Goal: Task Accomplishment & Management: Complete application form

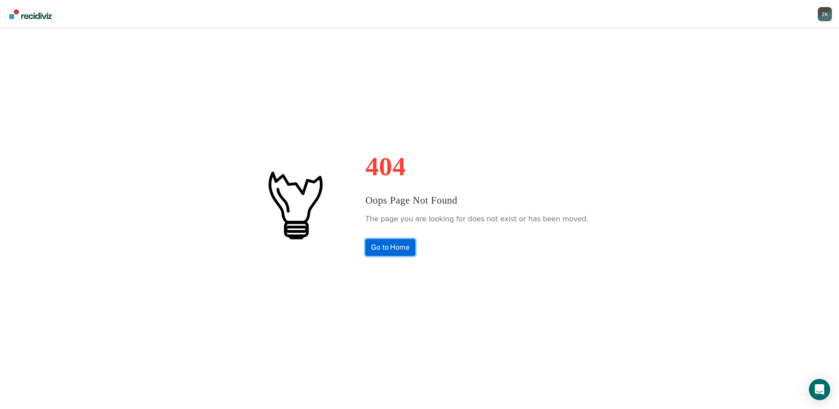
click at [395, 246] on link "Go to Home" at bounding box center [390, 247] width 50 height 17
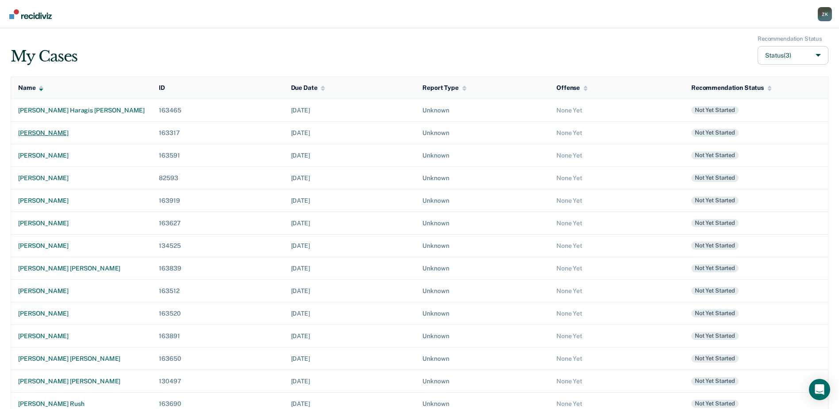
click at [58, 131] on div "mohamad ahmad alharah" at bounding box center [81, 133] width 127 height 8
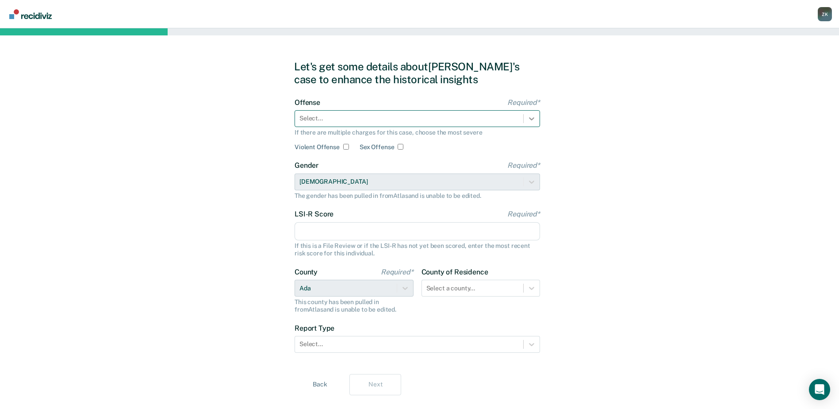
click at [531, 117] on icon at bounding box center [531, 118] width 9 height 9
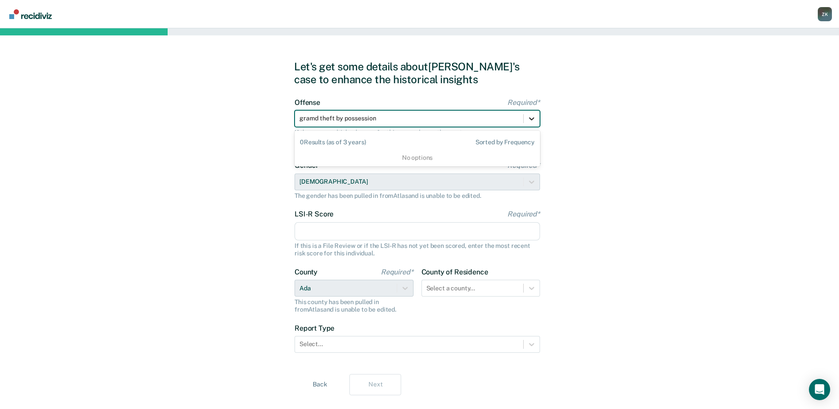
type input "gramd theft by possession"
click at [533, 117] on icon at bounding box center [531, 118] width 9 height 9
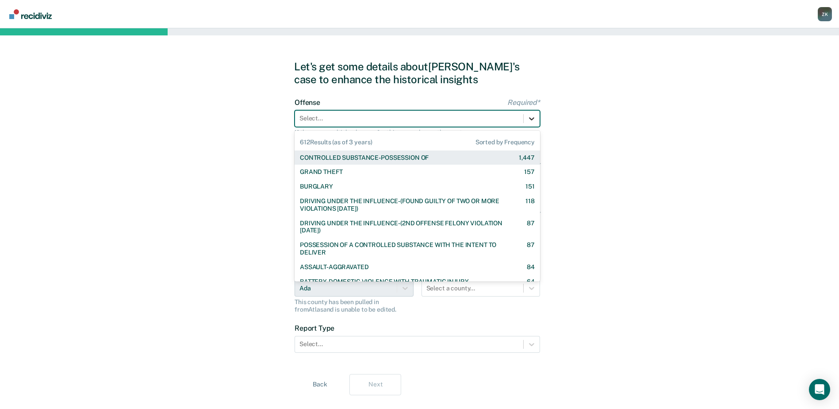
click at [533, 117] on icon at bounding box center [531, 118] width 9 height 9
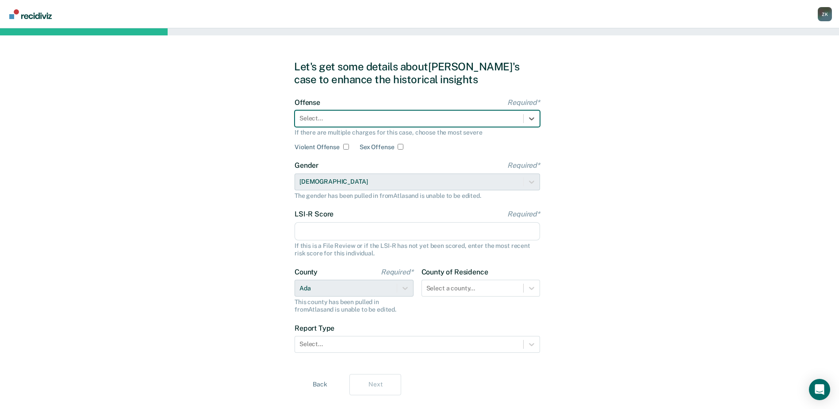
click at [359, 116] on div at bounding box center [409, 118] width 219 height 9
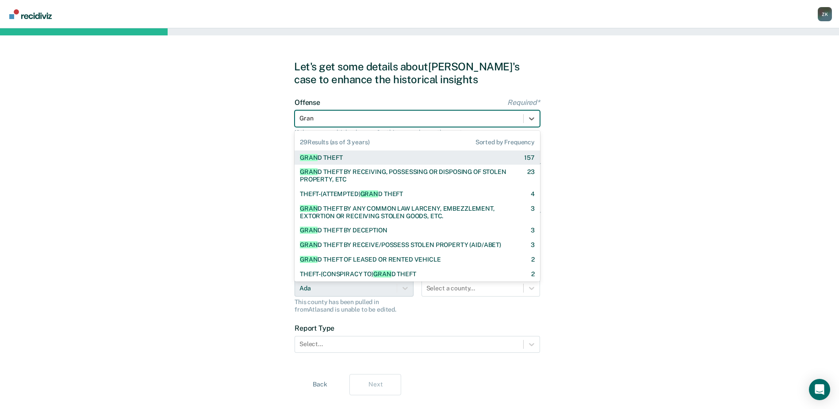
type input "Grand"
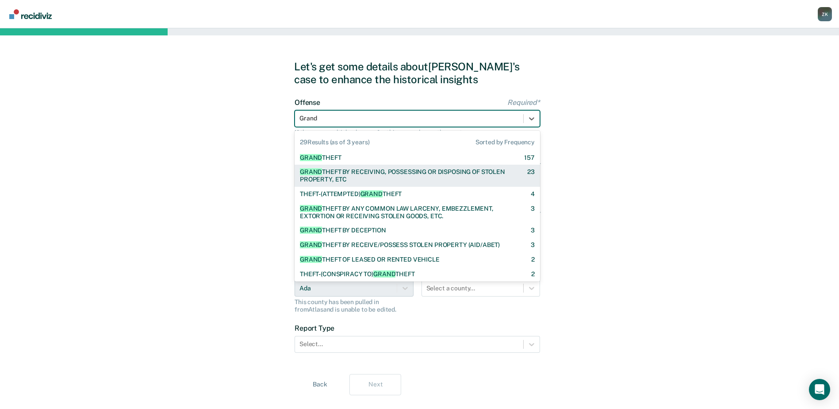
click at [358, 175] on div "GRAND THEFT BY RECEIVING, POSSESSING OR DISPOSING OF STOLEN PROPERTY, ETC" at bounding box center [406, 175] width 212 height 15
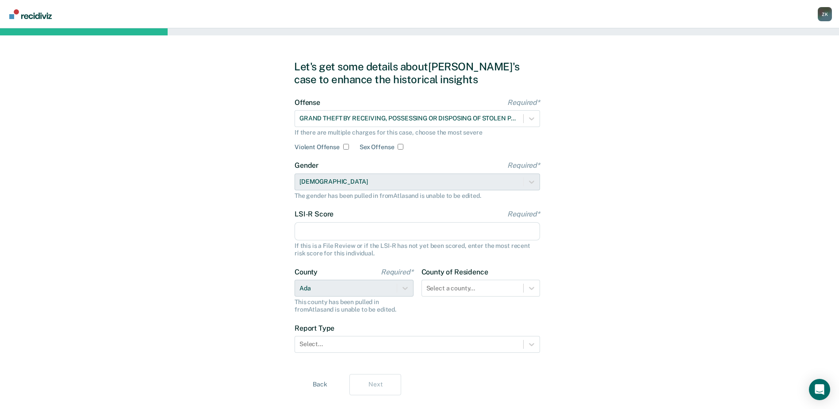
click at [351, 234] on input "LSI-R Score Required*" at bounding box center [418, 231] width 246 height 19
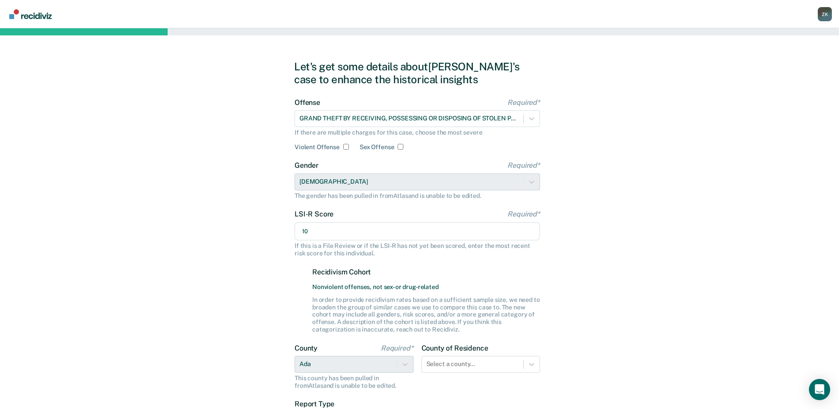
type input "10"
click at [745, 318] on div "Let's get some details about Mohamad's case to enhance the historical insights …" at bounding box center [419, 265] width 839 height 475
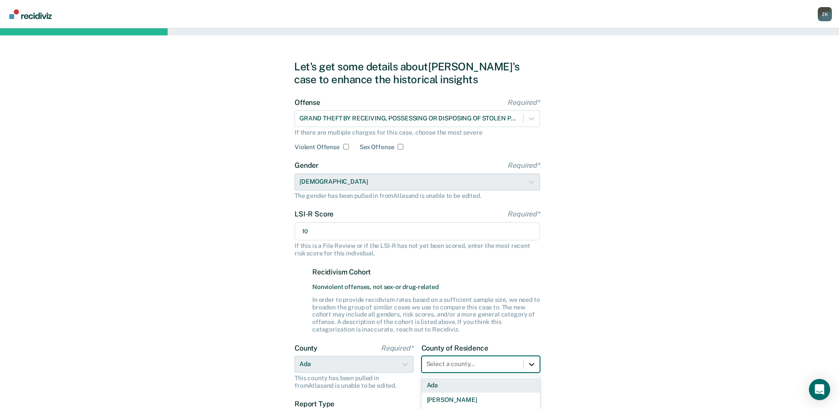
scroll to position [100, 0]
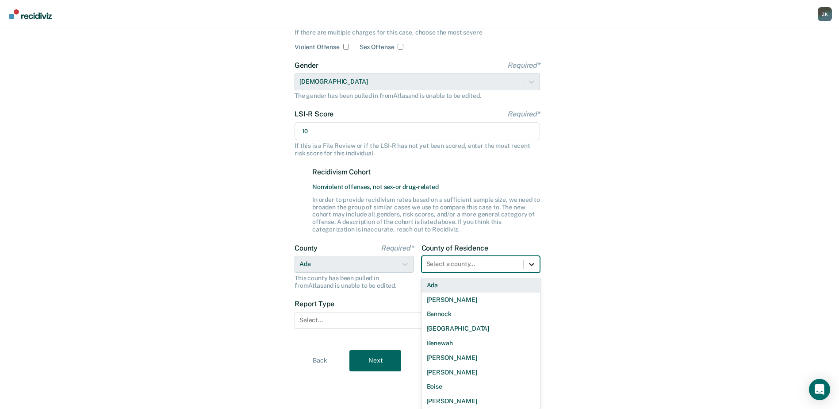
click at [536, 273] on div "44 results available. Use Up and Down to choose options, press Enter to select …" at bounding box center [481, 264] width 119 height 17
click at [461, 286] on div "Ada" at bounding box center [481, 285] width 119 height 15
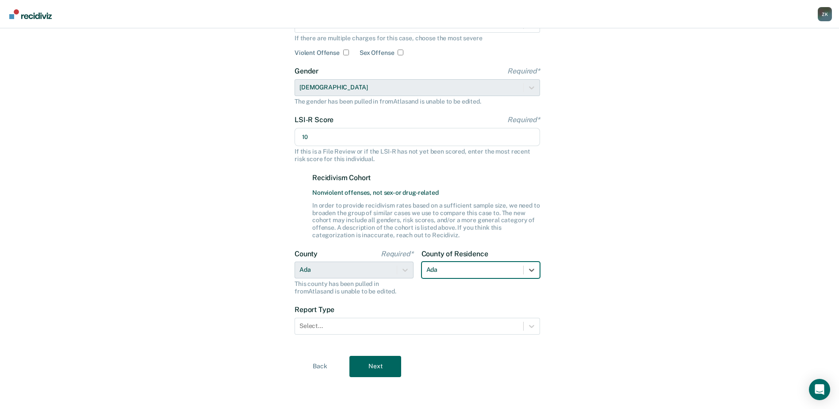
scroll to position [94, 0]
click at [679, 312] on div "Let's get some details about Mohamad's case to enhance the historical insights …" at bounding box center [419, 171] width 839 height 475
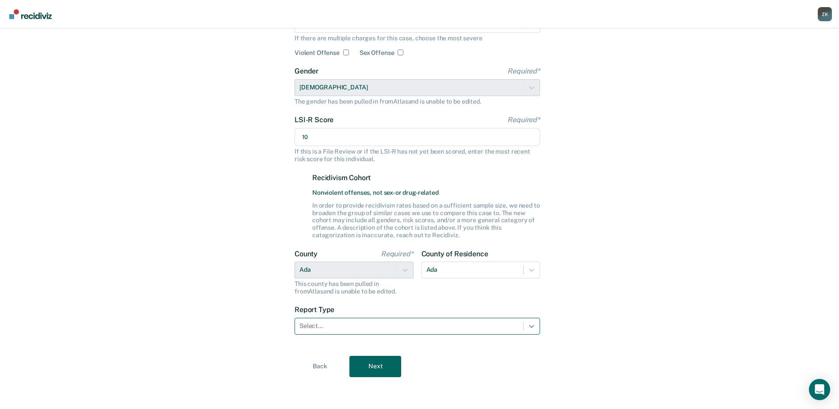
click at [531, 327] on icon at bounding box center [531, 326] width 5 height 3
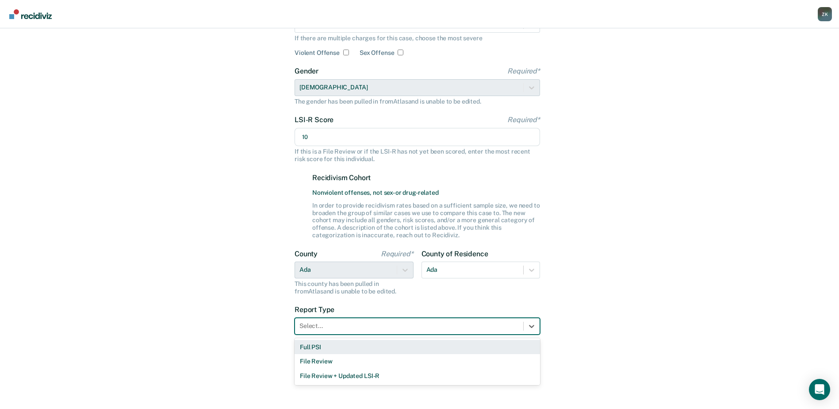
click at [426, 347] on div "Full PSI" at bounding box center [418, 347] width 246 height 15
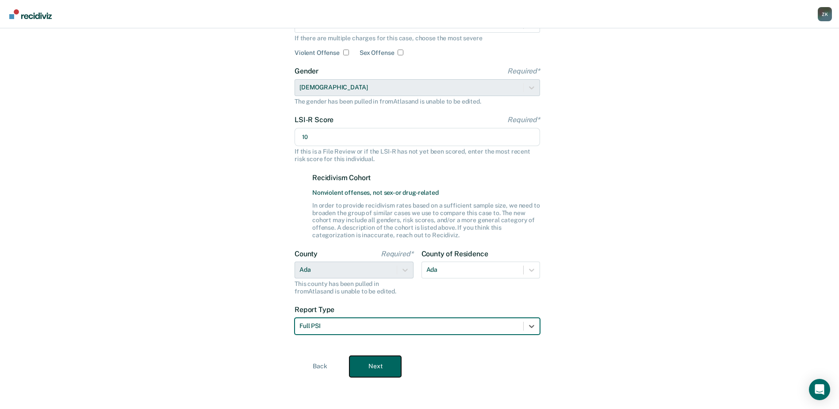
click at [369, 365] on button "Next" at bounding box center [376, 366] width 52 height 21
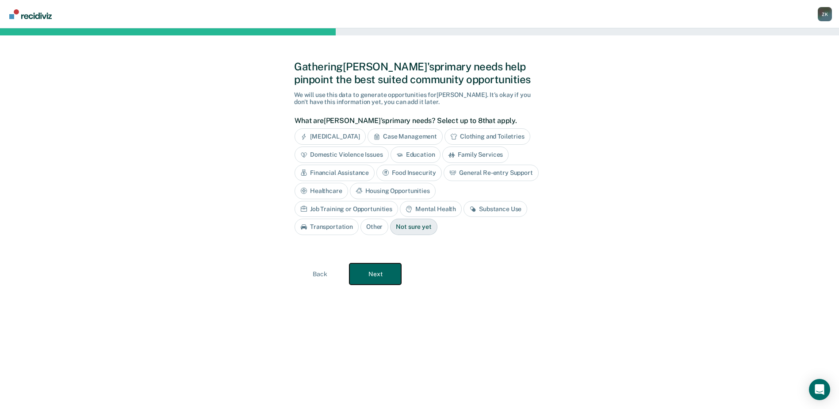
scroll to position [0, 0]
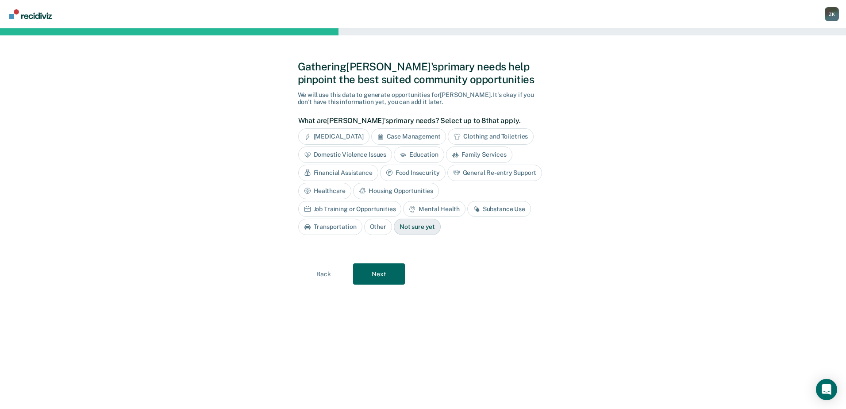
click at [402, 201] on div "Job Training or Opportunities" at bounding box center [350, 209] width 104 height 16
click at [376, 278] on button "Next" at bounding box center [379, 273] width 52 height 21
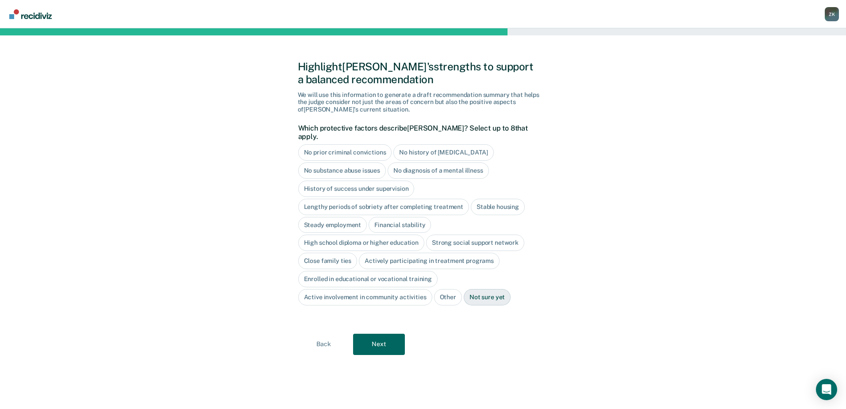
click at [372, 162] on div "No substance abuse issues" at bounding box center [342, 170] width 88 height 16
click at [449, 162] on div "No diagnosis of a mental illness" at bounding box center [448, 170] width 101 height 16
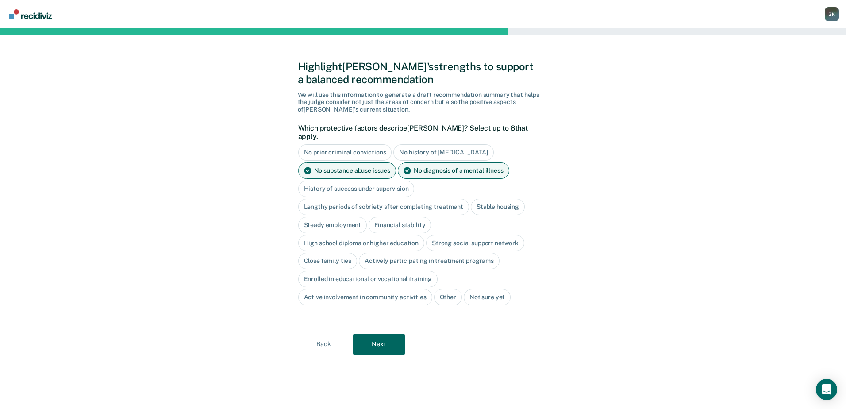
click at [500, 200] on div "Stable housing" at bounding box center [498, 207] width 54 height 16
click at [342, 235] on div "High school diploma or higher education" at bounding box center [361, 243] width 127 height 16
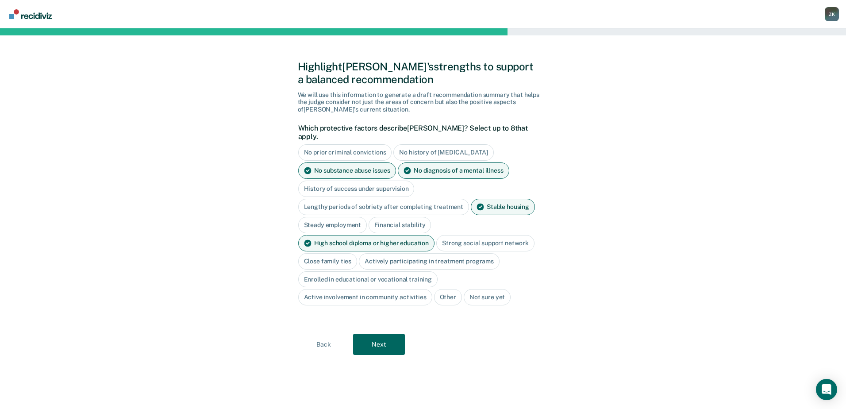
click at [330, 253] on div "Close family ties" at bounding box center [327, 261] width 59 height 16
click at [380, 338] on button "Next" at bounding box center [379, 344] width 52 height 21
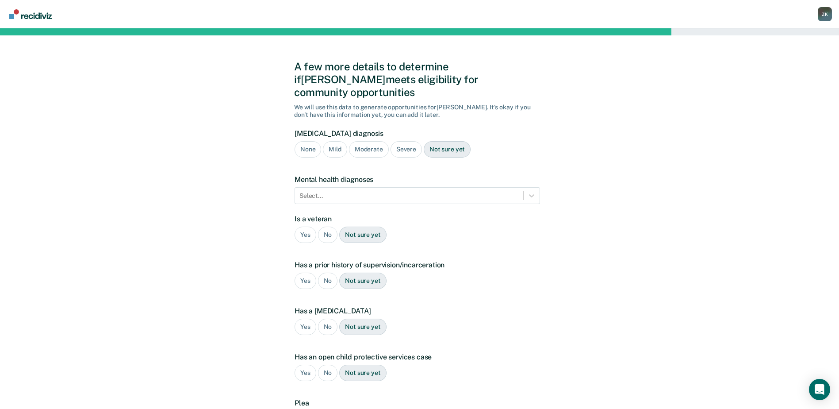
click at [310, 141] on div "None" at bounding box center [308, 149] width 27 height 16
click at [327, 227] on div "No" at bounding box center [328, 235] width 20 height 16
click at [305, 273] on div "Yes" at bounding box center [306, 281] width 22 height 16
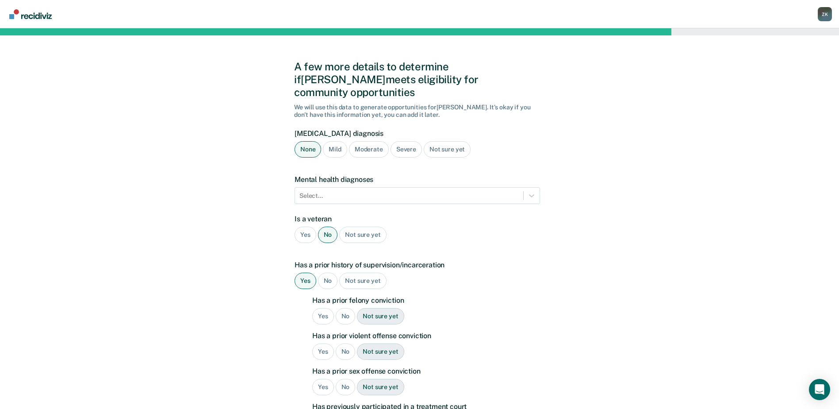
click at [347, 308] on div "No" at bounding box center [346, 316] width 20 height 16
click at [345, 343] on div "No" at bounding box center [346, 351] width 20 height 16
click at [348, 379] on div "No" at bounding box center [346, 387] width 20 height 16
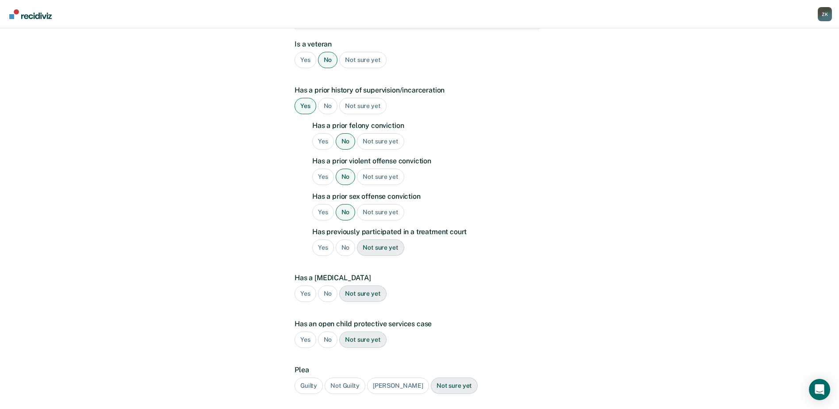
scroll to position [177, 0]
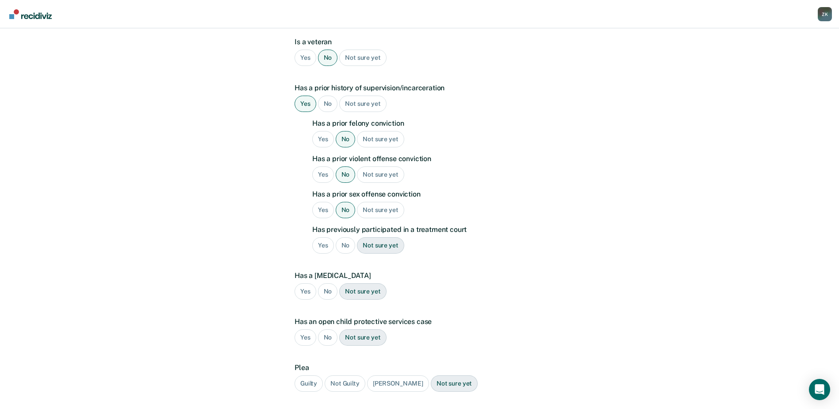
click at [345, 237] on div "No" at bounding box center [346, 245] width 20 height 16
drag, startPoint x: 345, startPoint y: 231, endPoint x: 326, endPoint y: 281, distance: 52.5
click at [326, 283] on div "No" at bounding box center [328, 291] width 20 height 16
click at [327, 329] on div "No" at bounding box center [328, 337] width 20 height 16
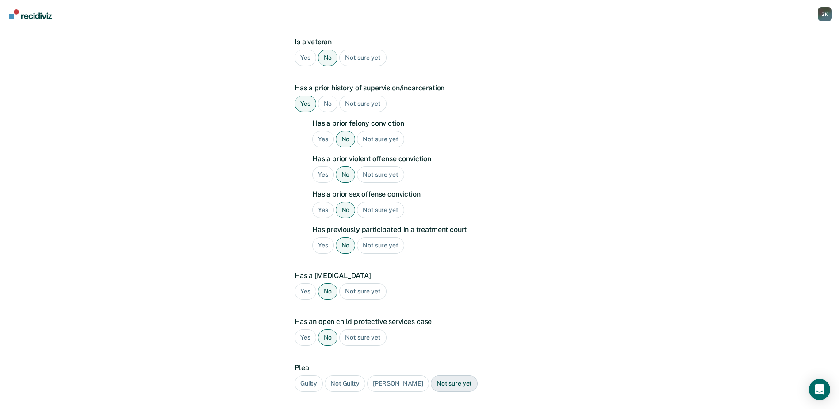
click at [310, 375] on div "Guilty" at bounding box center [309, 383] width 28 height 16
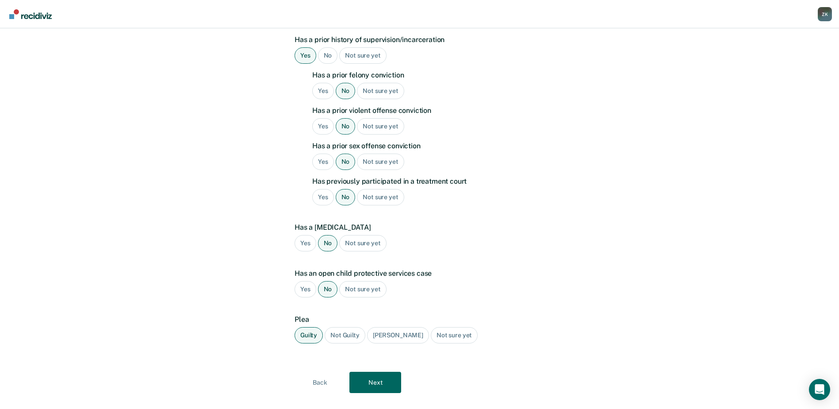
scroll to position [228, 0]
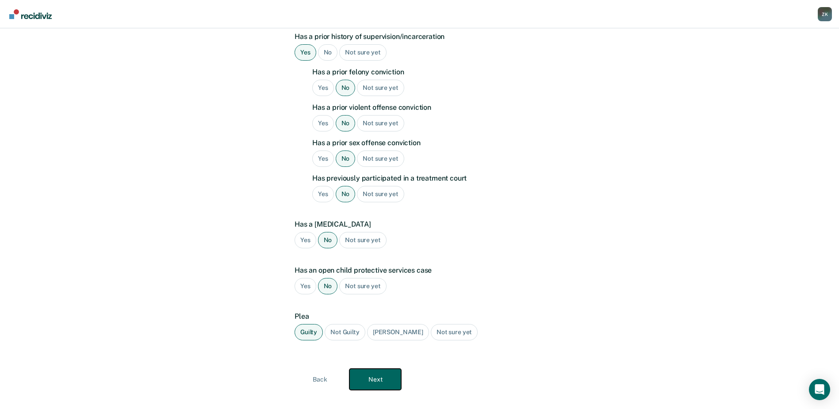
click at [394, 369] on button "Next" at bounding box center [376, 379] width 52 height 21
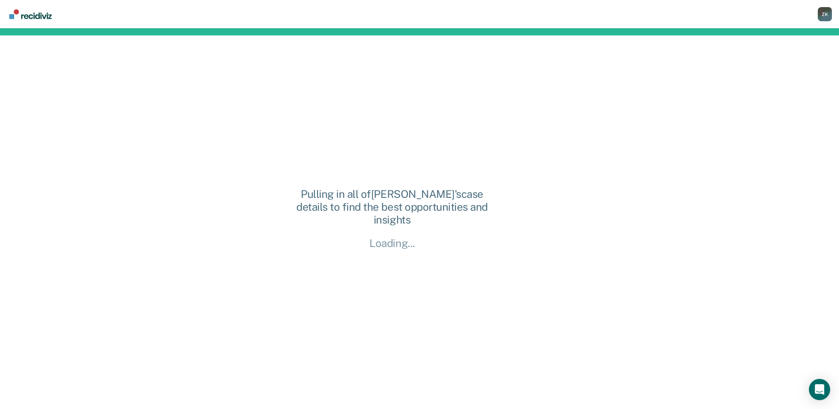
scroll to position [0, 0]
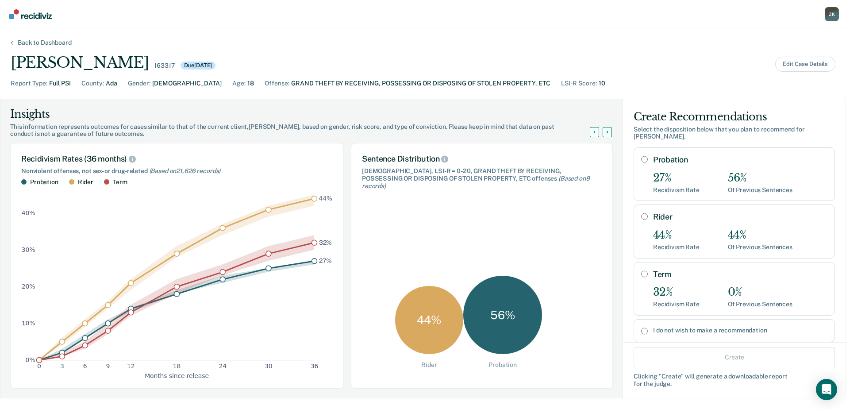
click at [641, 330] on input "I do not wish to make a recommendation" at bounding box center [644, 330] width 7 height 7
radio input "true"
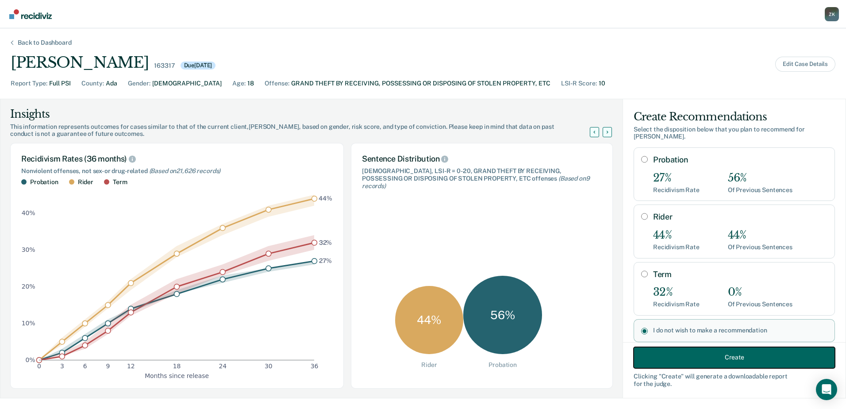
click at [732, 356] on button "Create" at bounding box center [734, 356] width 201 height 21
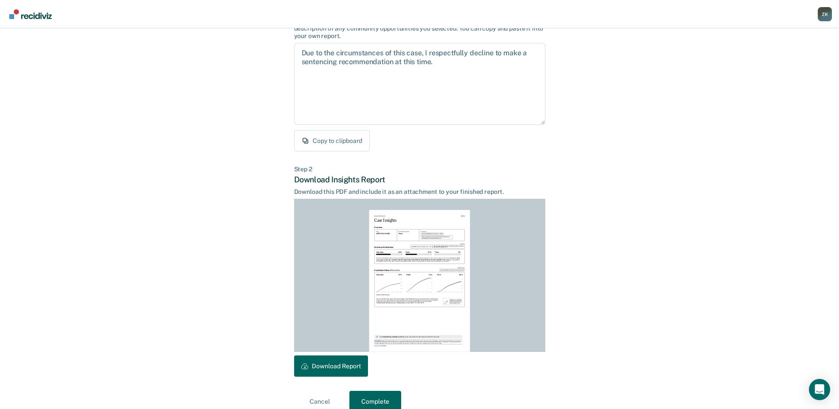
scroll to position [96, 0]
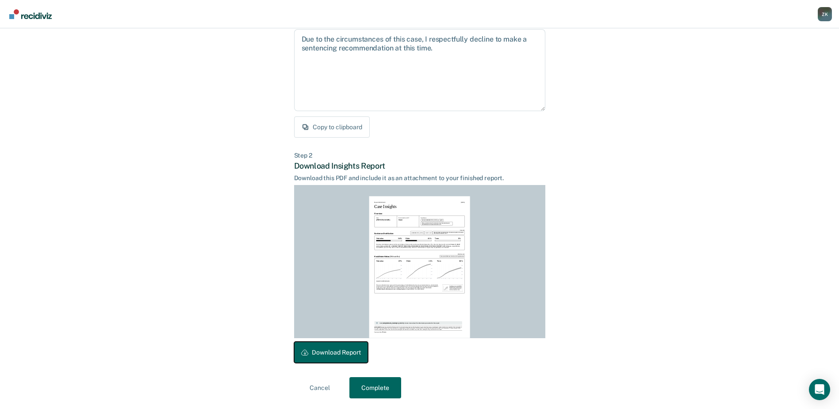
click at [340, 356] on button "Download Report" at bounding box center [331, 352] width 74 height 21
click at [381, 391] on button "Complete" at bounding box center [376, 387] width 52 height 21
